Goal: Task Accomplishment & Management: Manage account settings

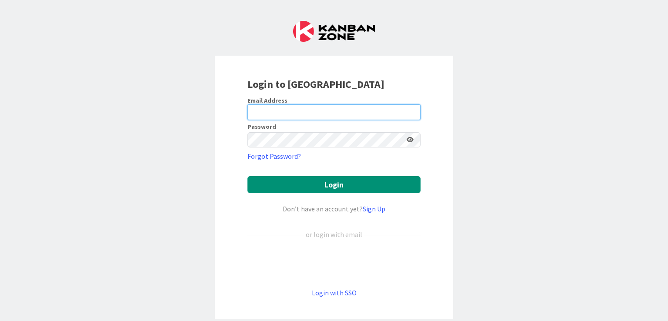
type input "[PERSON_NAME]"
click at [361, 193] on form "Email Address [PERSON_NAME] Password Forgot Password? Login Don’t have an accou…" at bounding box center [333, 198] width 173 height 202
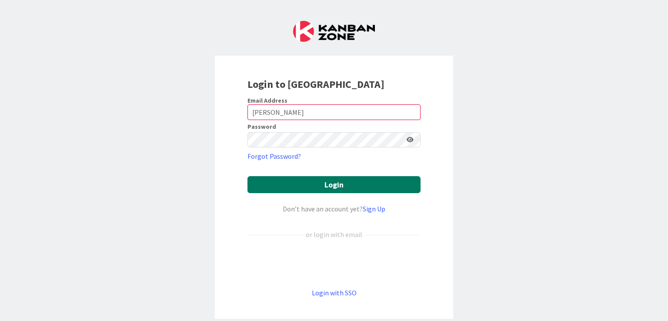
click at [367, 186] on button "Login" at bounding box center [333, 184] width 173 height 17
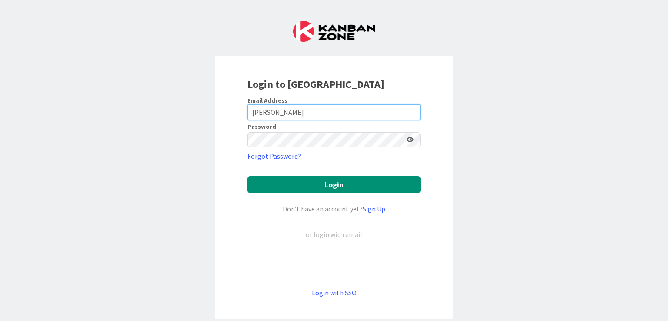
click at [279, 104] on input "[PERSON_NAME]" at bounding box center [333, 112] width 173 height 16
drag, startPoint x: 280, startPoint y: 107, endPoint x: 136, endPoint y: 108, distance: 144.3
click at [136, 108] on div "Login to [GEOGRAPHIC_DATA] Email Address [PERSON_NAME] Password Forgot Password…" at bounding box center [334, 160] width 668 height 321
click at [275, 113] on input "email" at bounding box center [333, 112] width 173 height 16
type input "[EMAIL_ADDRESS][DOMAIN_NAME]"
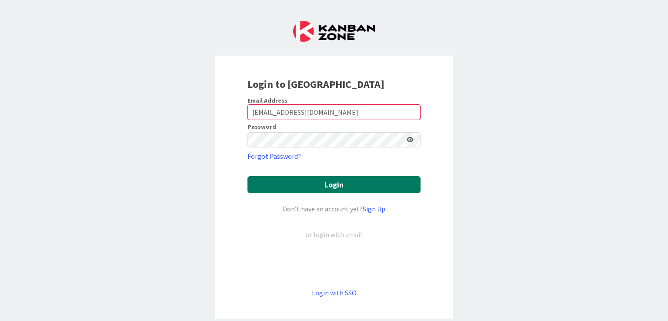
click at [330, 192] on button "Login" at bounding box center [333, 184] width 173 height 17
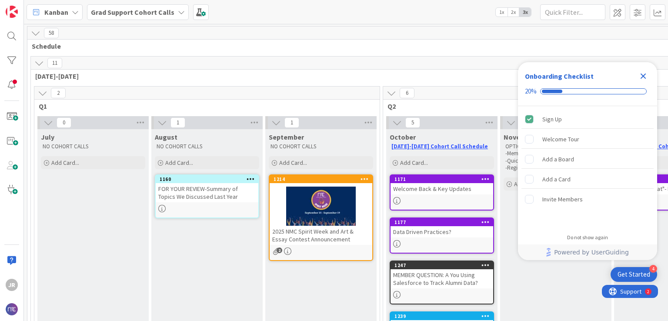
click at [639, 78] on icon "Close Checklist" at bounding box center [643, 76] width 10 height 10
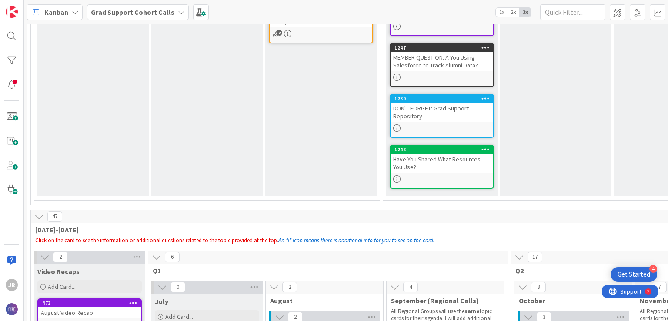
scroll to position [43, 0]
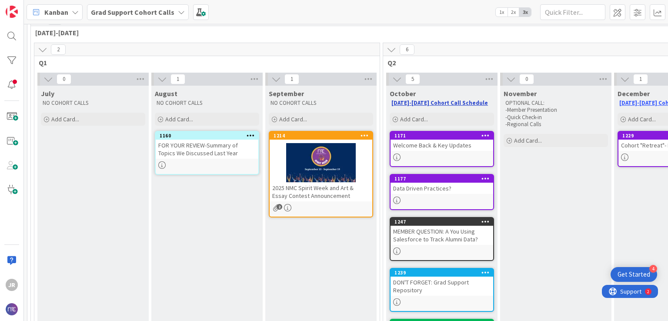
click at [415, 103] on link "[DATE]-[DATE] Cohort Call Schedule" at bounding box center [439, 102] width 97 height 7
